Goal: Task Accomplishment & Management: Manage account settings

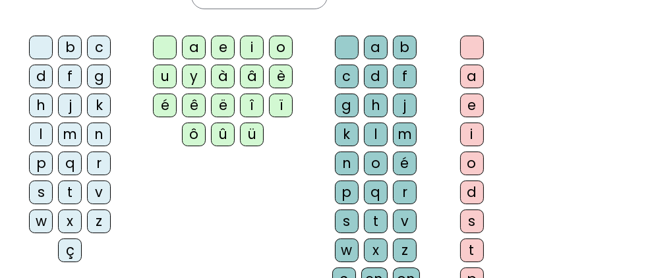
scroll to position [238, 0]
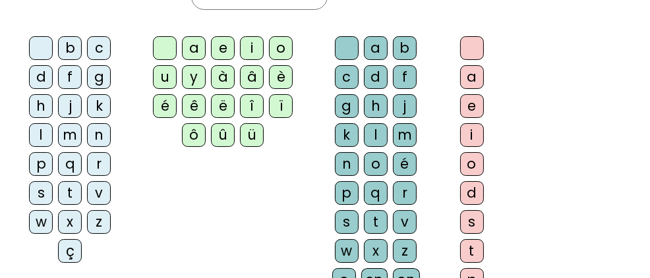
click at [53, 94] on div "h" at bounding box center [41, 106] width 24 height 24
click at [182, 45] on div "a" at bounding box center [194, 48] width 24 height 24
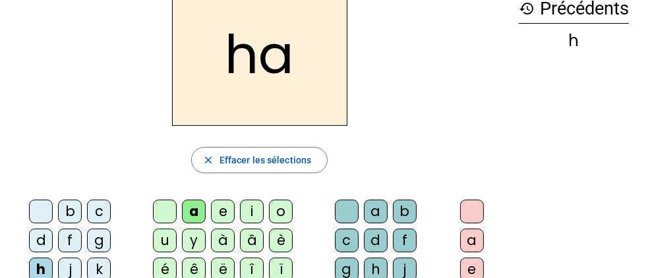
scroll to position [0, 0]
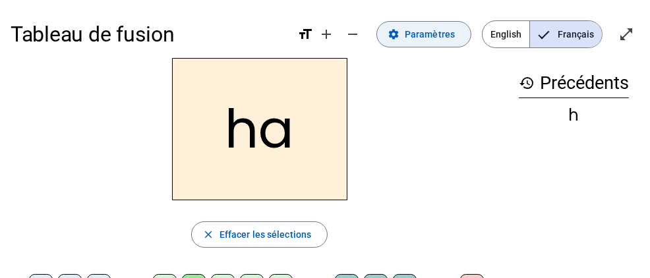
click at [427, 30] on span "Paramètres" at bounding box center [430, 34] width 50 height 16
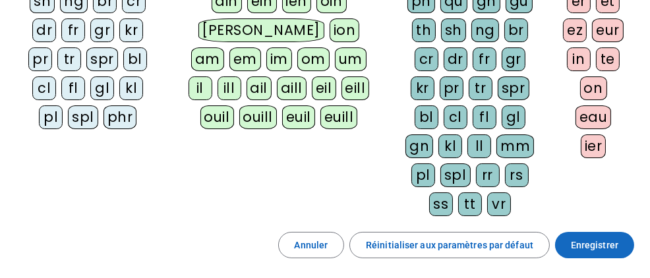
click at [591, 237] on span "Enregistrer" at bounding box center [594, 245] width 47 height 16
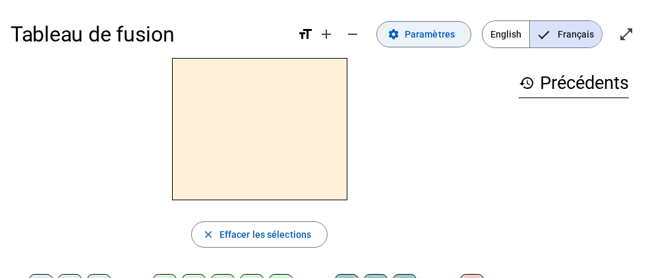
click at [439, 24] on span at bounding box center [424, 34] width 94 height 32
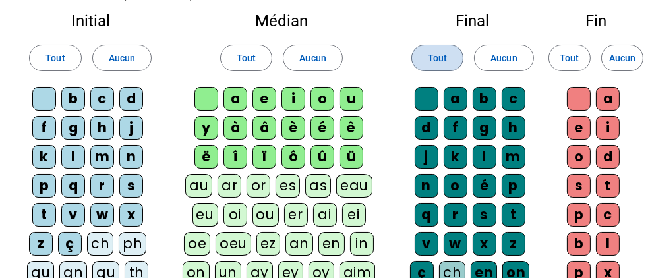
click at [438, 50] on span "Tout" at bounding box center [437, 58] width 19 height 16
